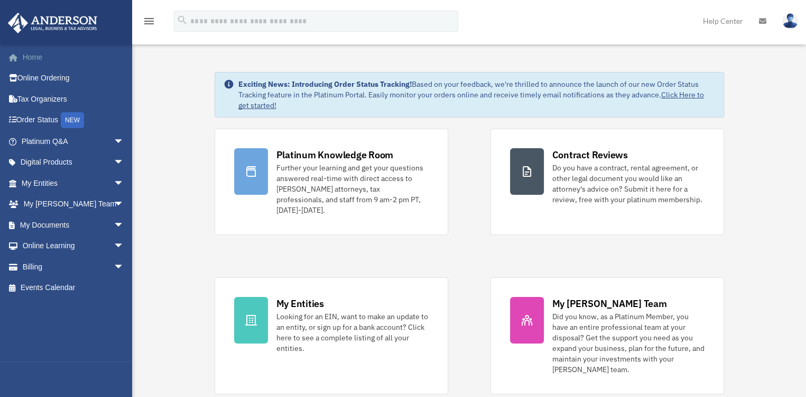
click at [33, 53] on link "Home" at bounding box center [73, 57] width 133 height 21
click at [51, 185] on link "My Entities arrow_drop_down" at bounding box center [73, 182] width 133 height 21
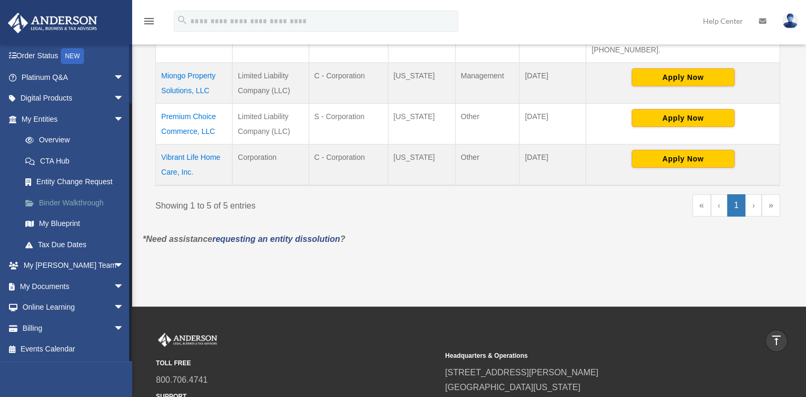
scroll to position [352, 0]
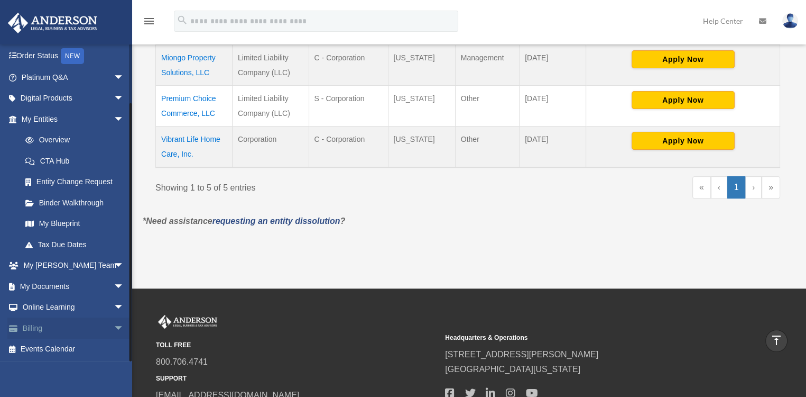
click at [35, 328] on link "Billing arrow_drop_down" at bounding box center [73, 327] width 133 height 21
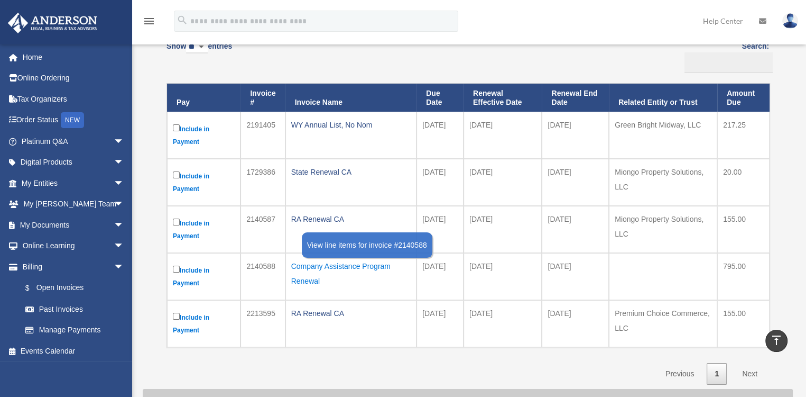
scroll to position [88, 0]
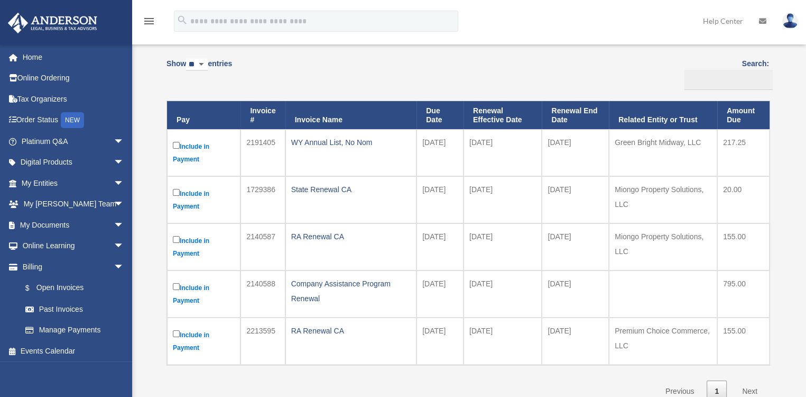
click at [176, 244] on label "Include in Payment" at bounding box center [204, 247] width 62 height 26
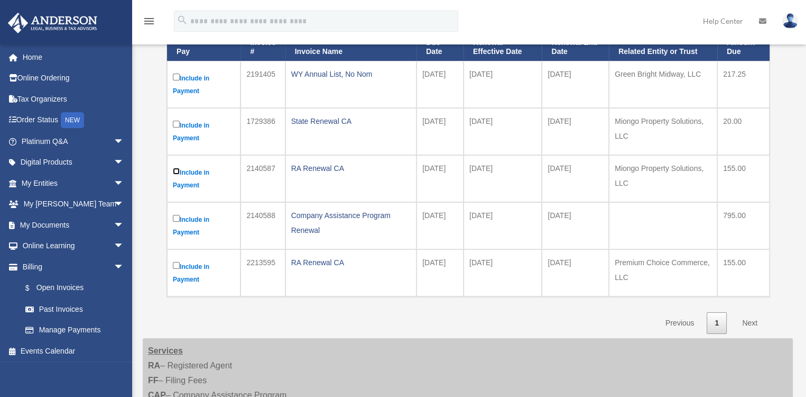
scroll to position [176, 0]
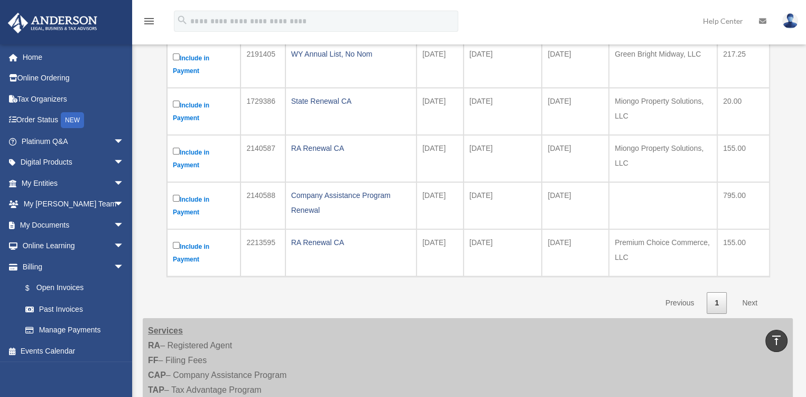
click at [752, 301] on link "Next" at bounding box center [749, 303] width 31 height 22
click at [753, 302] on link "Next" at bounding box center [749, 303] width 31 height 22
click at [177, 248] on label "Include in Payment" at bounding box center [204, 252] width 62 height 26
click at [749, 299] on link "Next" at bounding box center [749, 303] width 31 height 22
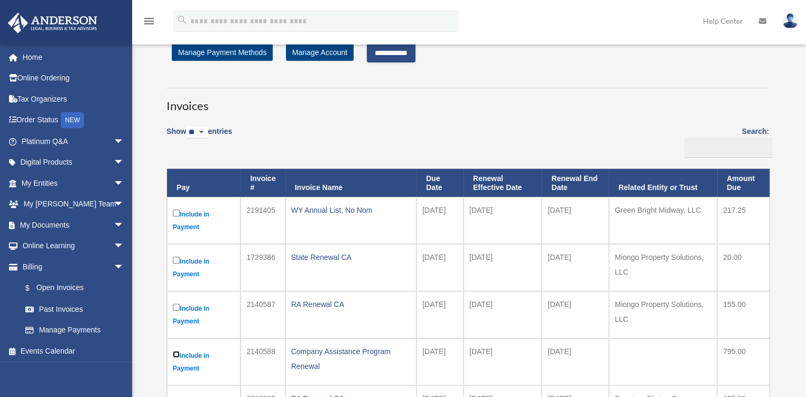
scroll to position [0, 0]
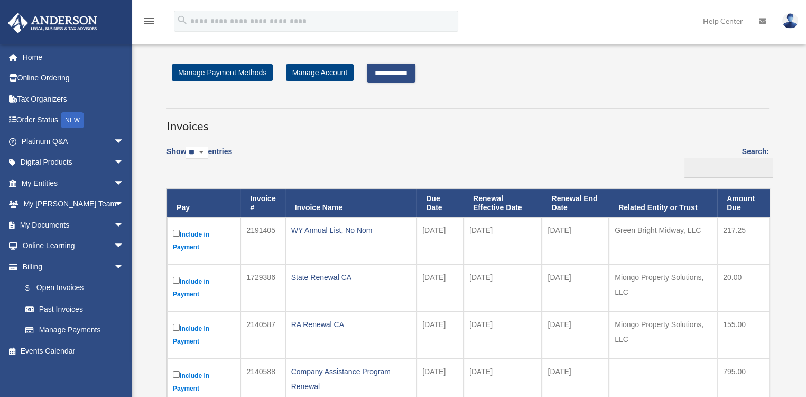
click at [384, 69] on input "**********" at bounding box center [391, 72] width 49 height 19
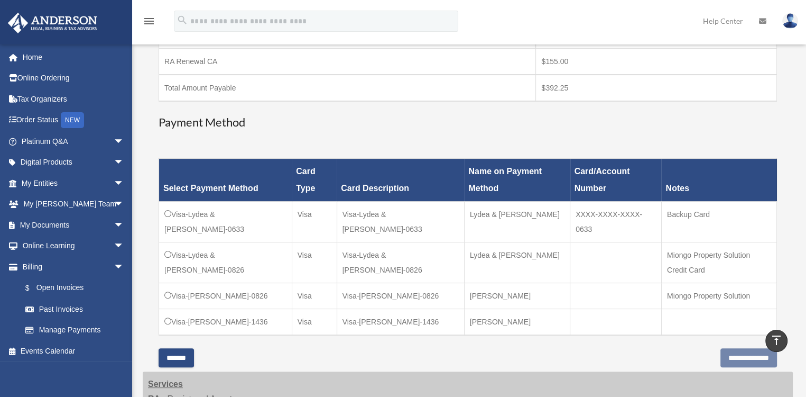
scroll to position [264, 0]
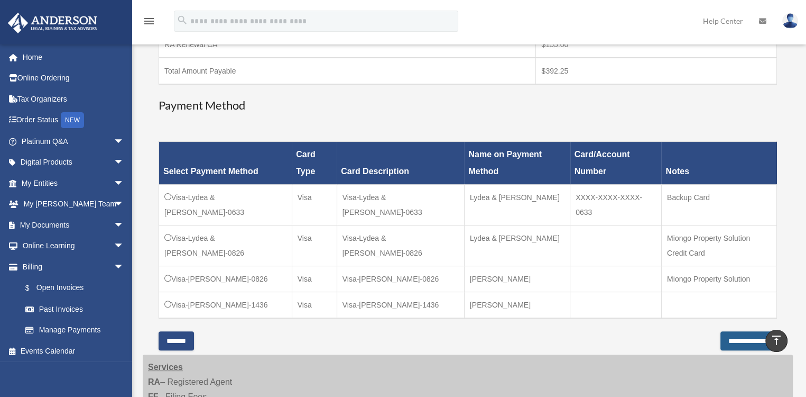
click at [721, 335] on input "**********" at bounding box center [749, 340] width 57 height 19
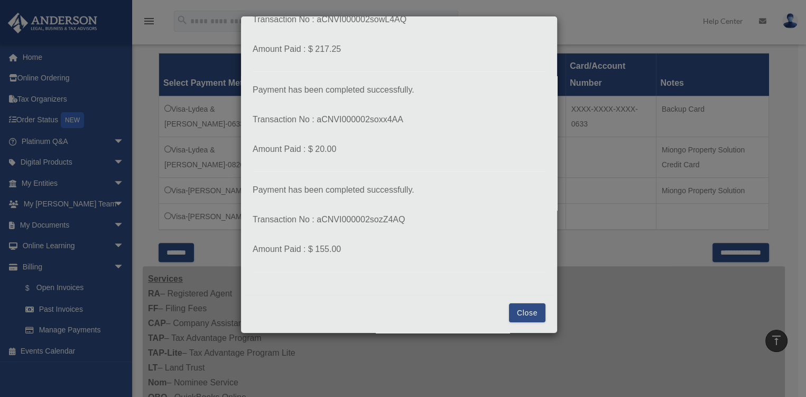
scroll to position [0, 0]
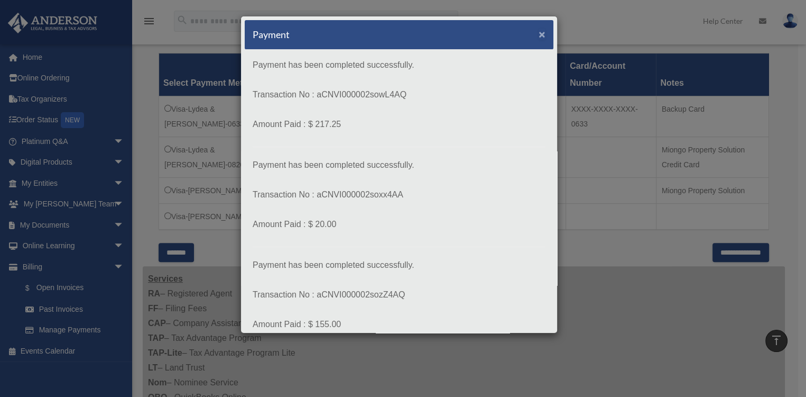
click at [539, 32] on span "×" at bounding box center [542, 34] width 7 height 12
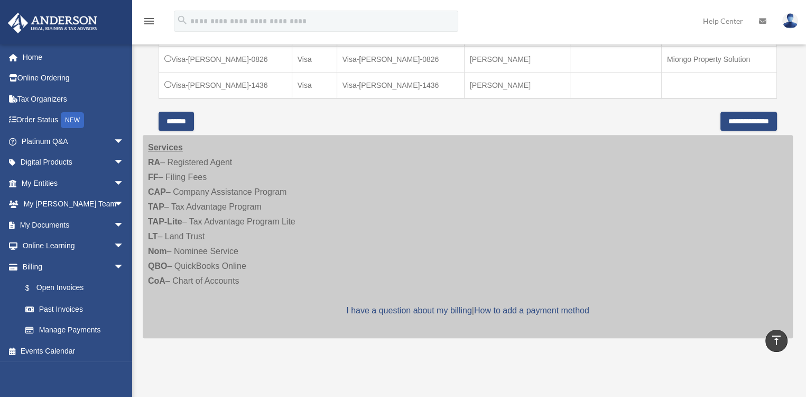
scroll to position [529, 0]
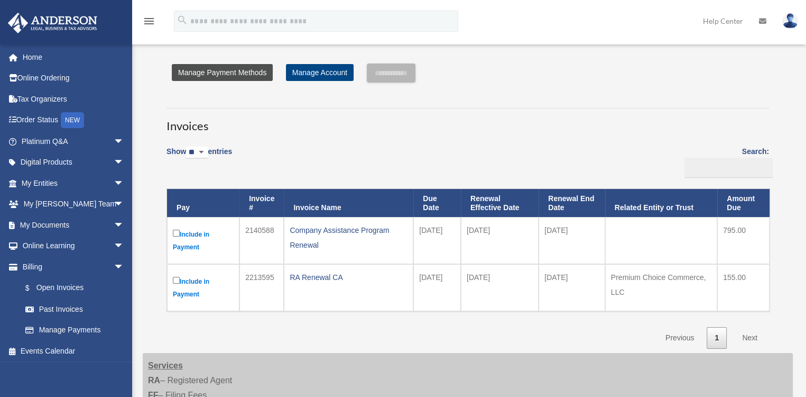
click at [185, 70] on link "Manage Payment Methods" at bounding box center [222, 72] width 101 height 17
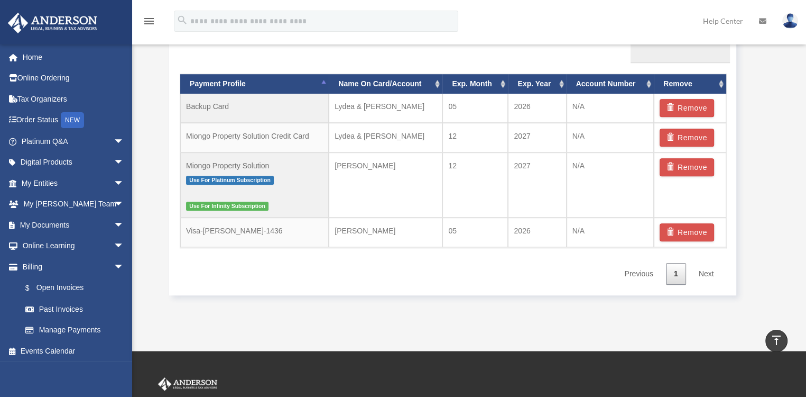
scroll to position [705, 0]
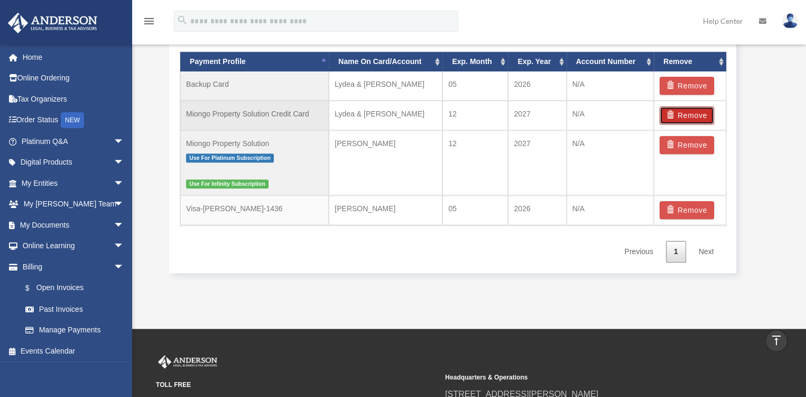
click at [691, 110] on button "Remove" at bounding box center [687, 115] width 54 height 18
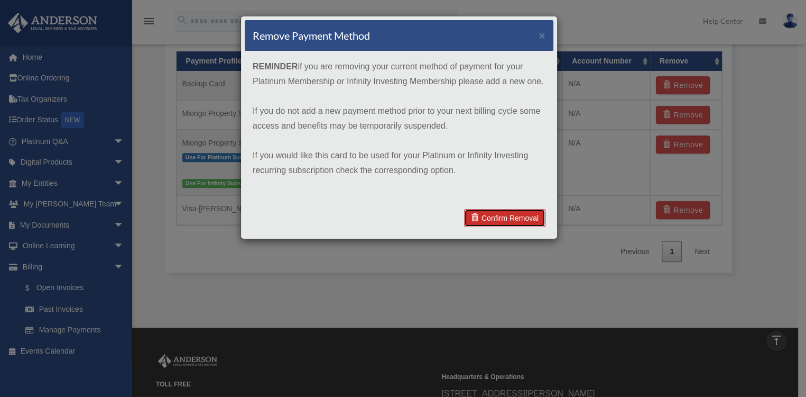
click at [495, 216] on link "Confirm Removal" at bounding box center [504, 218] width 81 height 18
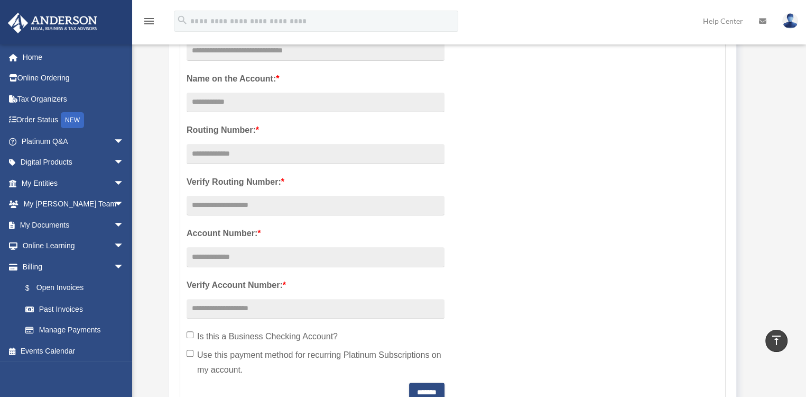
scroll to position [0, 0]
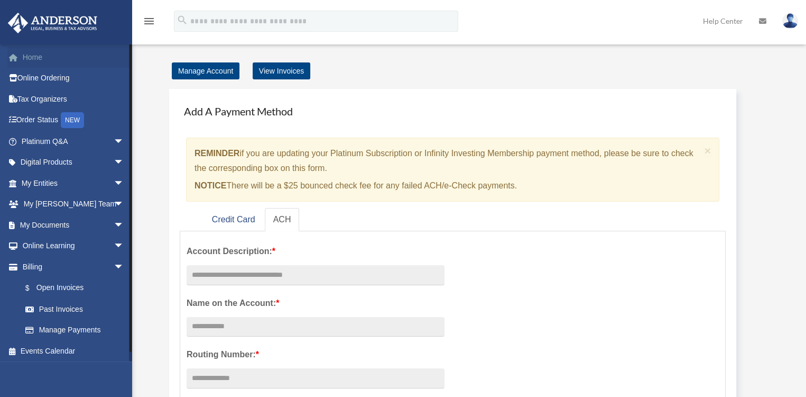
click at [27, 52] on link "Home" at bounding box center [73, 57] width 133 height 21
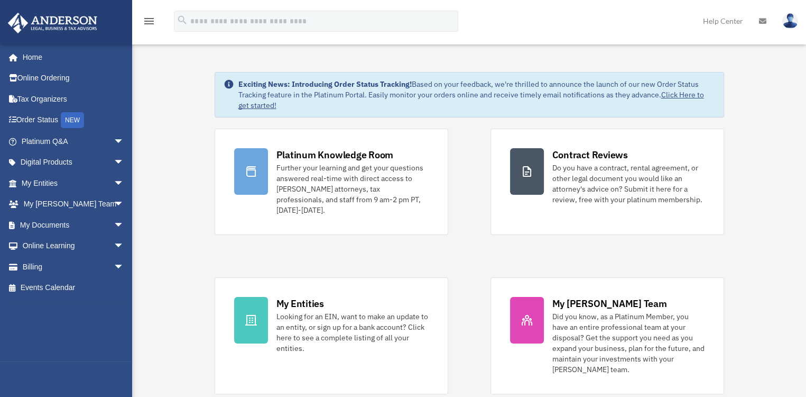
click at [789, 21] on img at bounding box center [790, 20] width 16 height 15
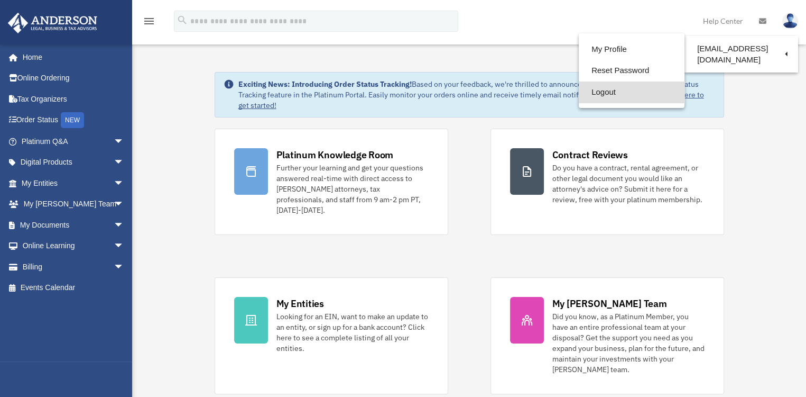
click at [579, 87] on link "Logout" at bounding box center [632, 92] width 106 height 22
